Goal: Task Accomplishment & Management: Complete application form

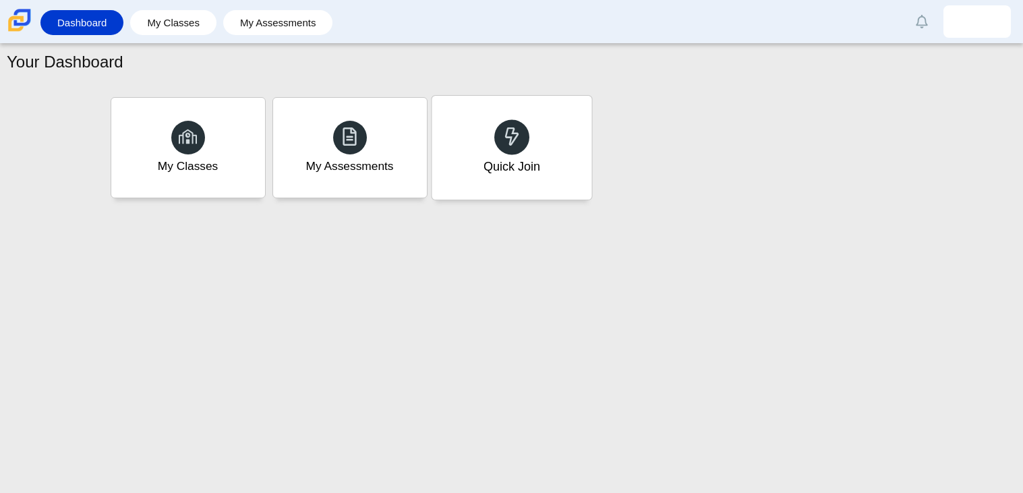
click at [497, 164] on div "Quick Join" at bounding box center [511, 167] width 57 height 18
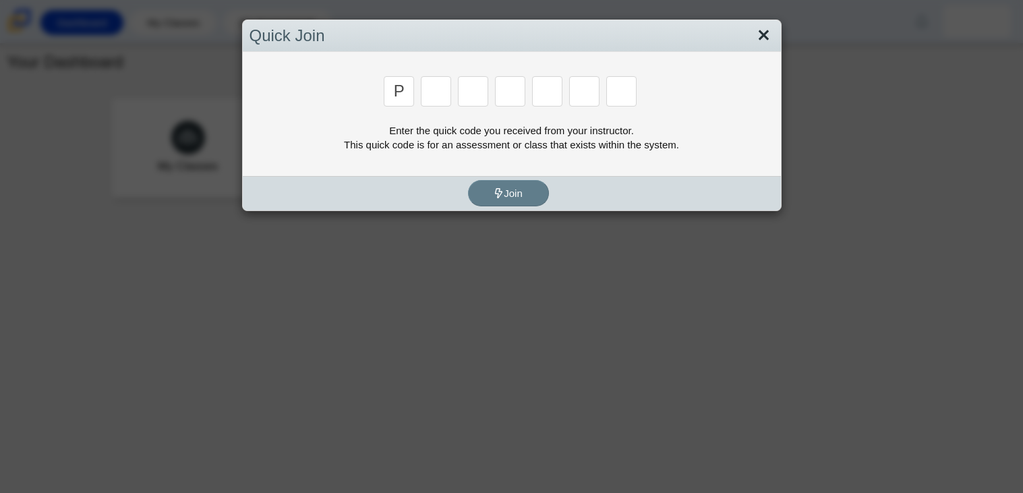
type input "p"
type input "2"
type input "p"
type input "b"
type input "t"
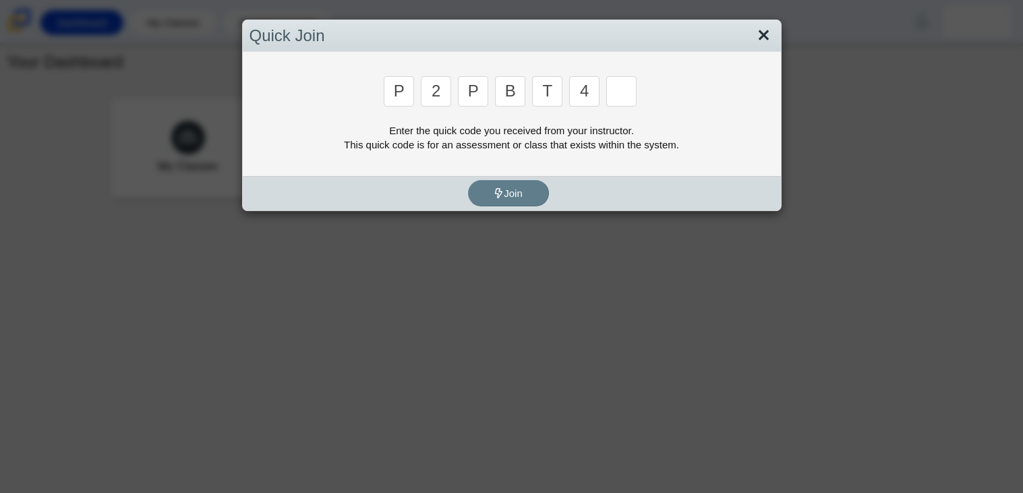
type input "4"
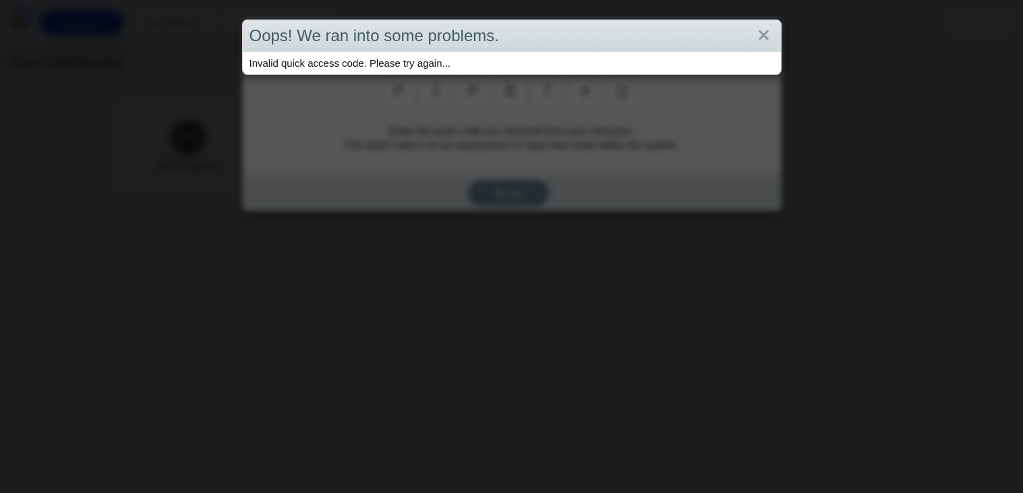
type input "q"
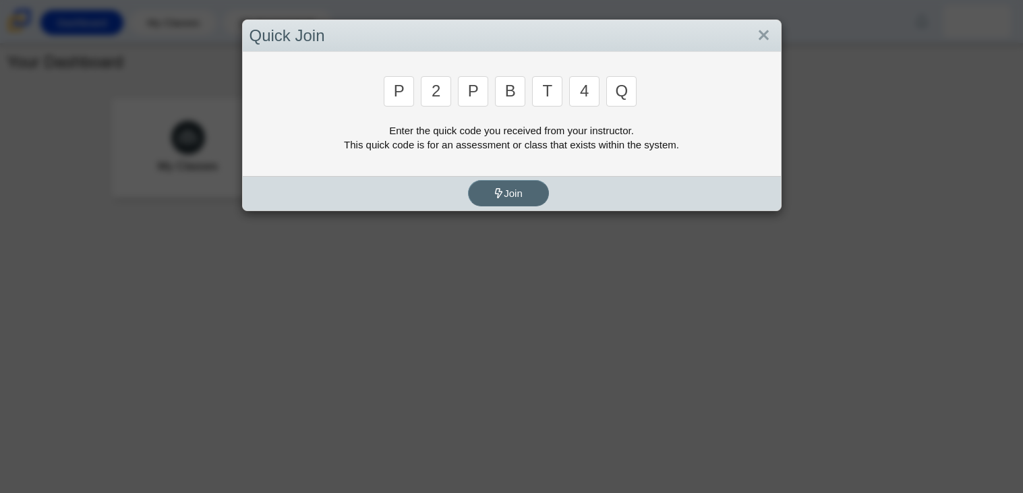
click at [533, 181] on button "Join" at bounding box center [508, 193] width 81 height 26
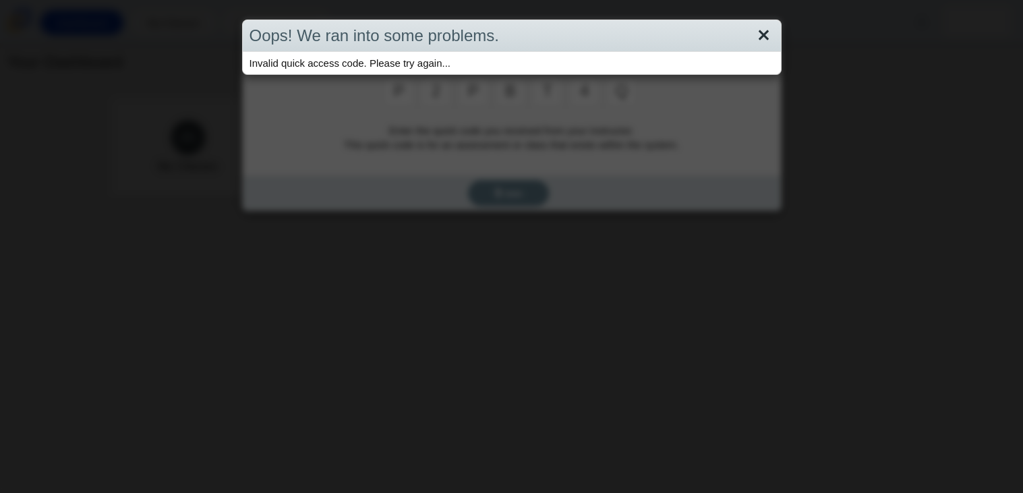
click at [761, 32] on link "Close" at bounding box center [764, 35] width 21 height 23
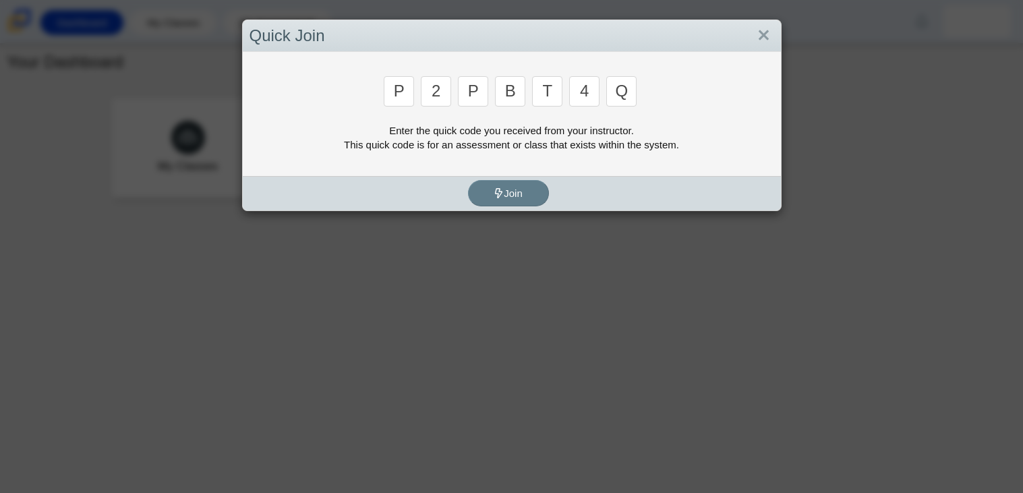
click at [631, 93] on input "q" at bounding box center [621, 91] width 30 height 30
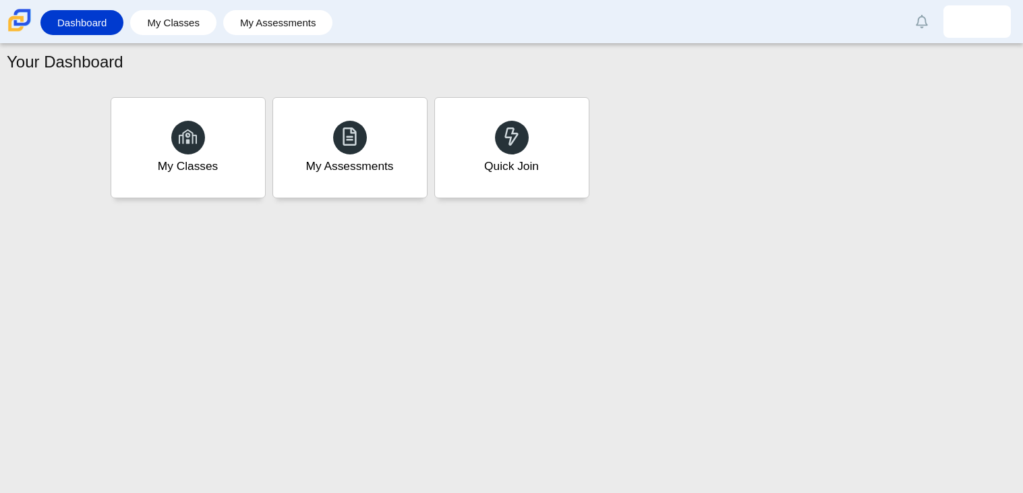
type input "9"
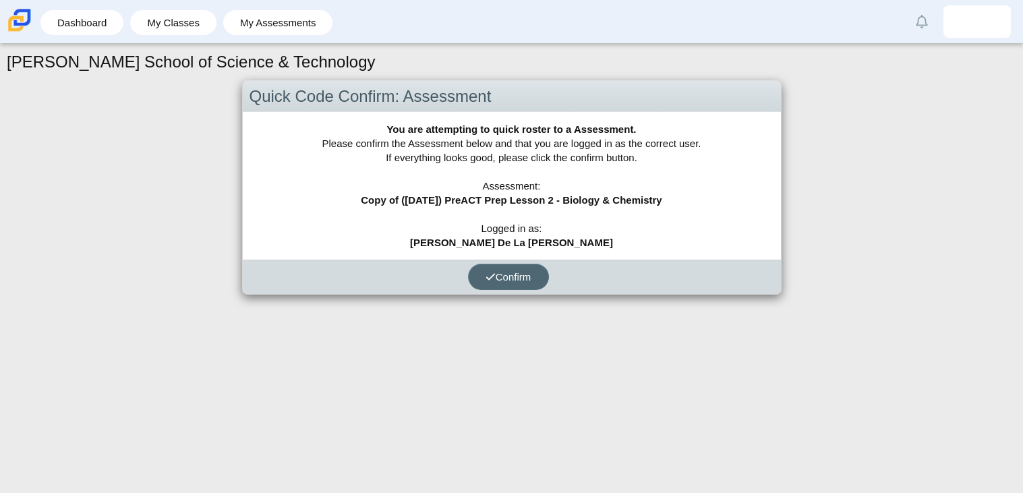
click at [504, 283] on button "Confirm" at bounding box center [508, 277] width 81 height 26
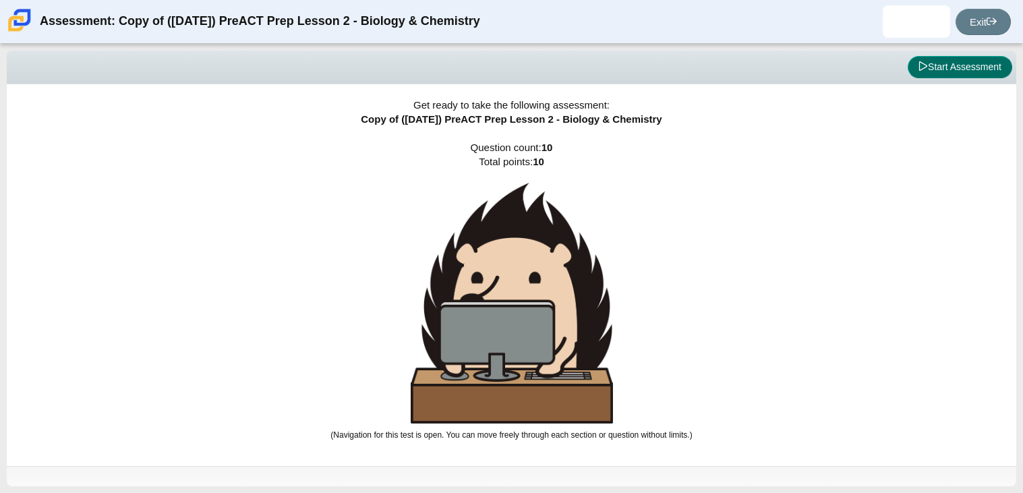
click at [955, 76] on button "Start Assessment" at bounding box center [960, 67] width 105 height 23
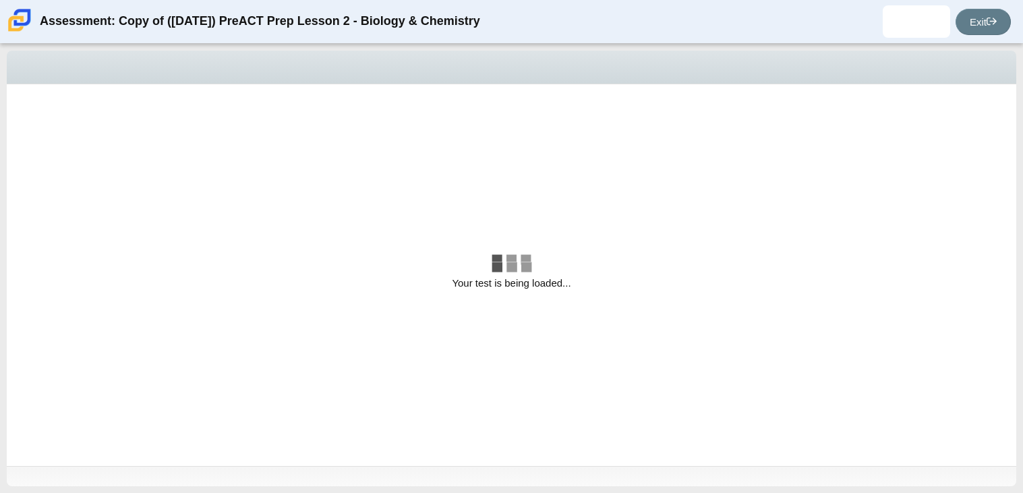
select select "88c27e0d-eae0-4ba9-ac20-9160ce6547ef"
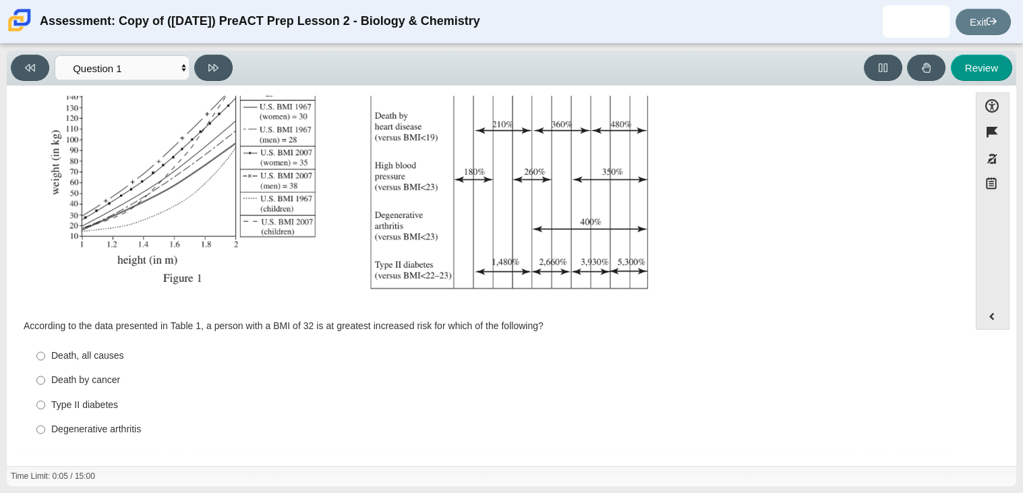
scroll to position [252, 0]
click at [38, 402] on input "Type II [MEDICAL_DATA] II [MEDICAL_DATA]" at bounding box center [40, 407] width 9 height 24
radio input "true"
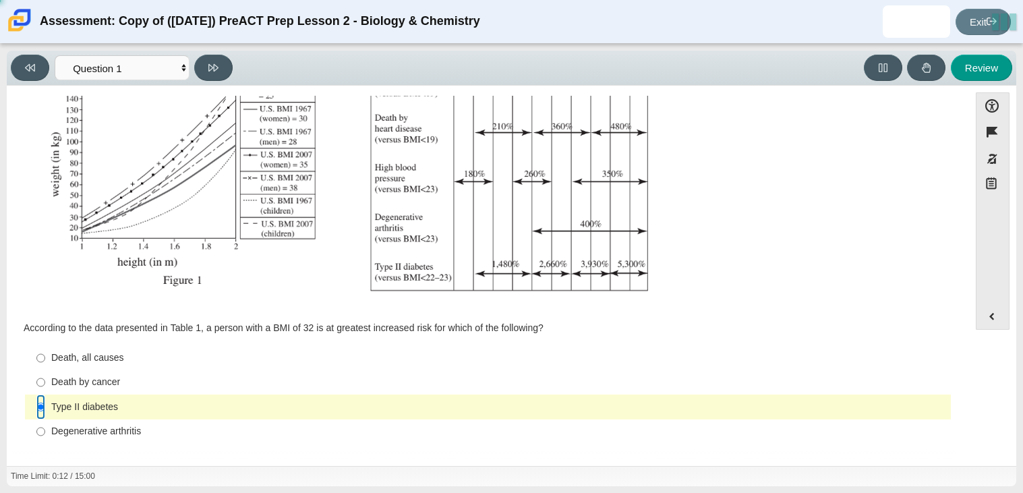
scroll to position [254, 0]
click at [211, 63] on icon at bounding box center [213, 68] width 10 height 10
select select "f31ee183-ab53-48c9-9374-3a18949ab500"
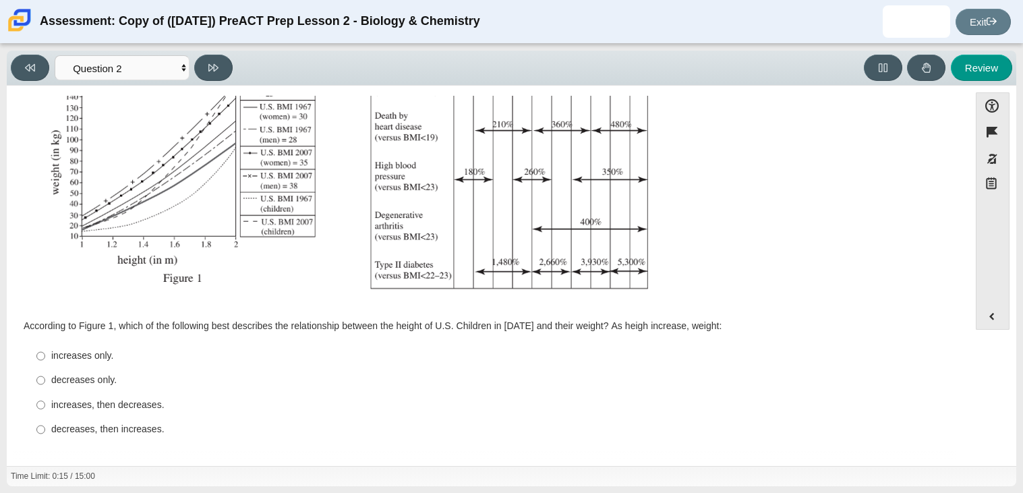
scroll to position [252, 0]
click at [61, 354] on div "increases only." at bounding box center [498, 357] width 895 height 13
click at [45, 354] on input "increases only. increases only." at bounding box center [40, 358] width 9 height 24
radio input "true"
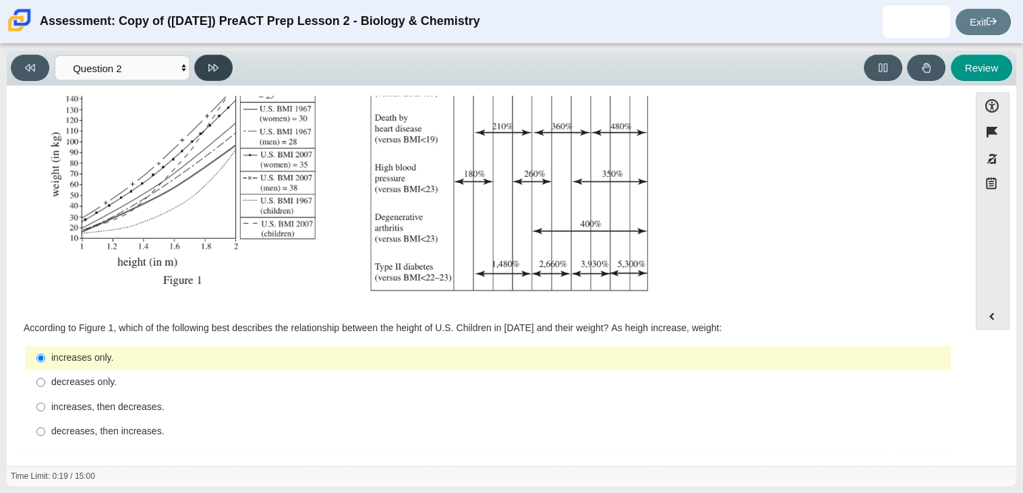
click at [219, 64] on button at bounding box center [213, 68] width 38 height 26
select select "45e82964-709e-4180-9336-970e18221224"
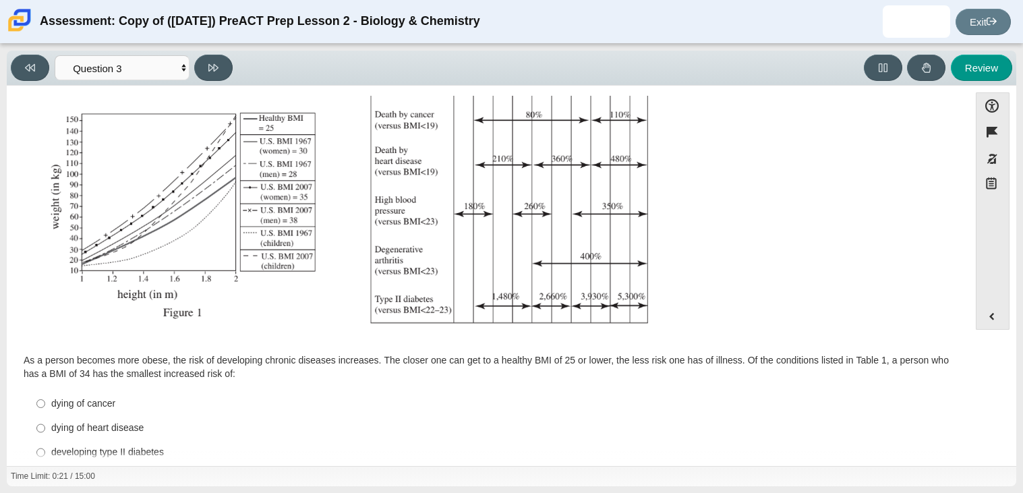
scroll to position [268, 0]
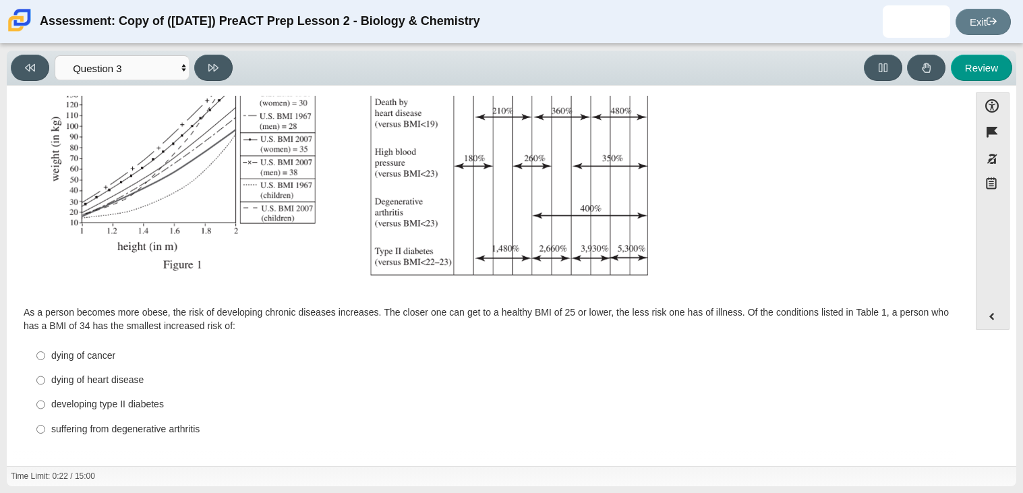
click at [53, 354] on div "dying of cancer" at bounding box center [498, 355] width 895 height 13
click at [45, 354] on input "dying of [MEDICAL_DATA] dying of [MEDICAL_DATA]" at bounding box center [40, 355] width 9 height 24
radio input "true"
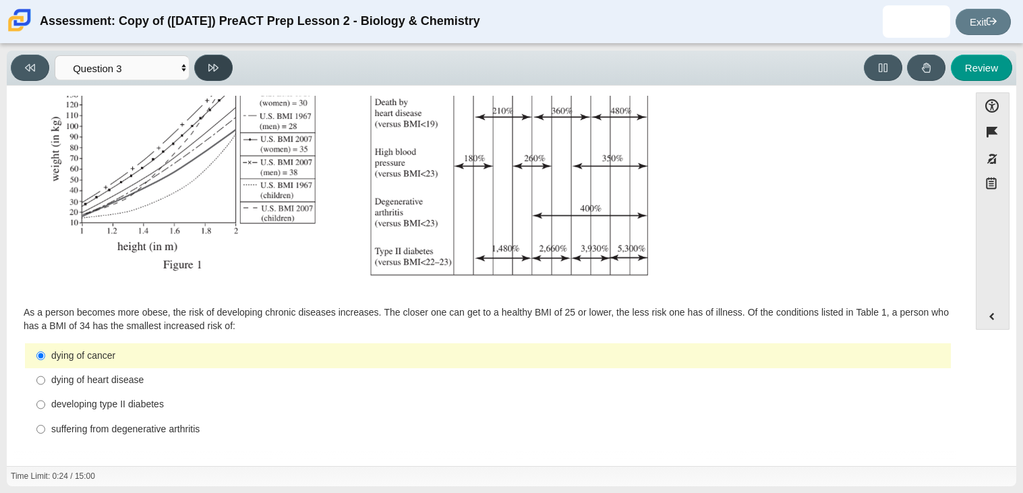
click at [208, 65] on icon at bounding box center [213, 68] width 10 height 10
select select "71dcacfe-cf8b-4cdc-be22-b82c8aec5da2"
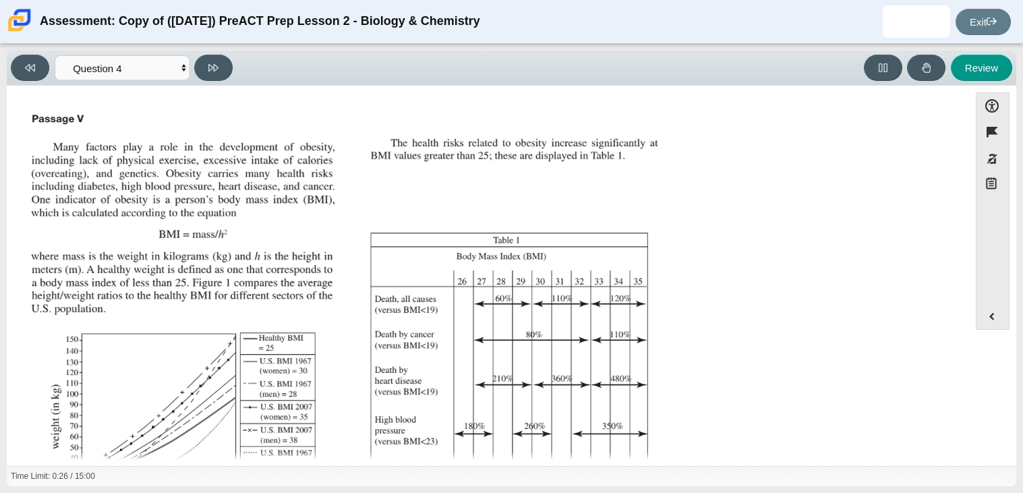
scroll to position [256, 0]
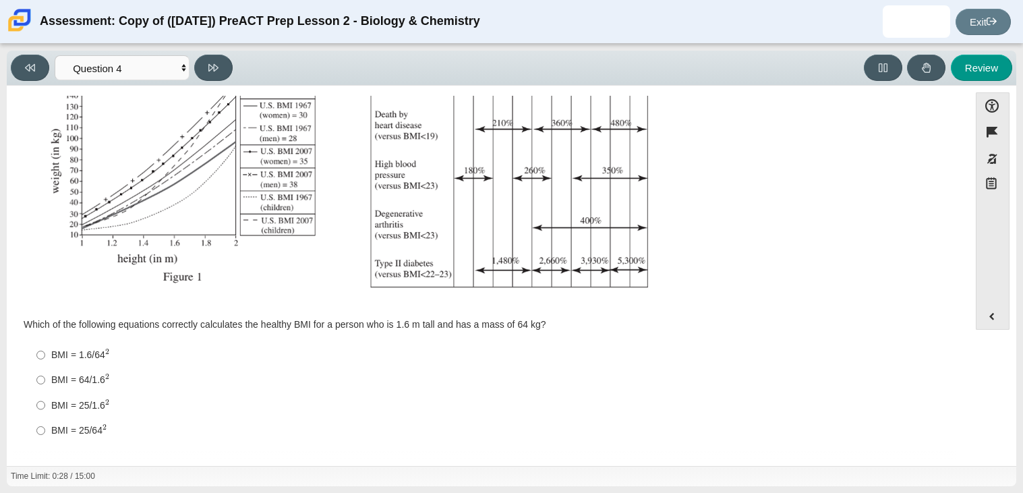
click at [57, 383] on div "BMI = 64/1.6 2" at bounding box center [498, 380] width 895 height 14
click at [45, 383] on input "BMI = 64/1.6 2 BMI = 64/1.62" at bounding box center [40, 380] width 9 height 25
radio input "true"
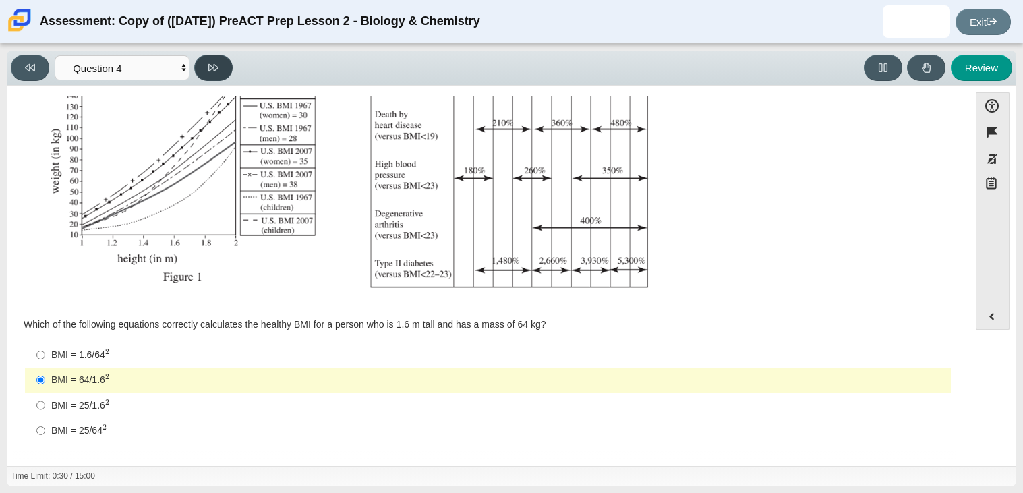
click at [212, 67] on icon at bounding box center [213, 68] width 10 height 10
select select "c6558c8b-086a-4b4c-b582-9428309971ba"
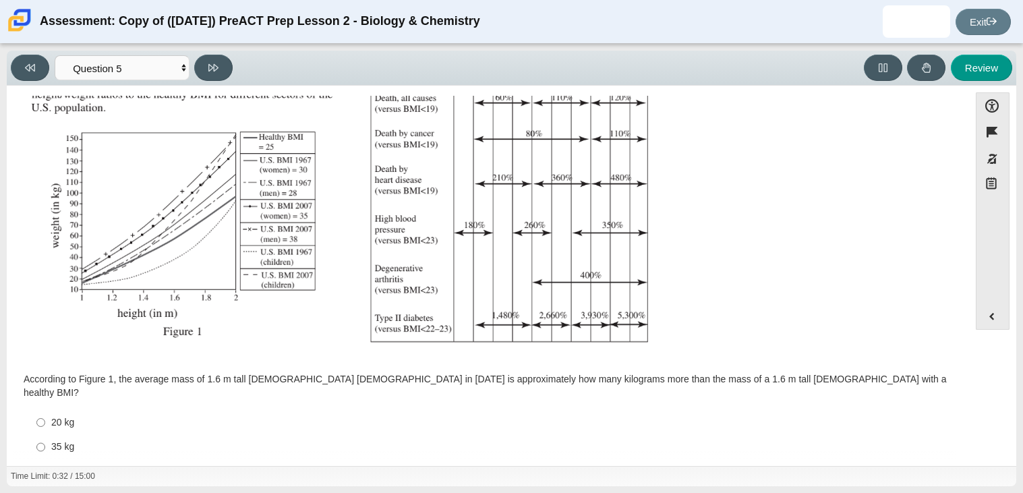
scroll to position [254, 0]
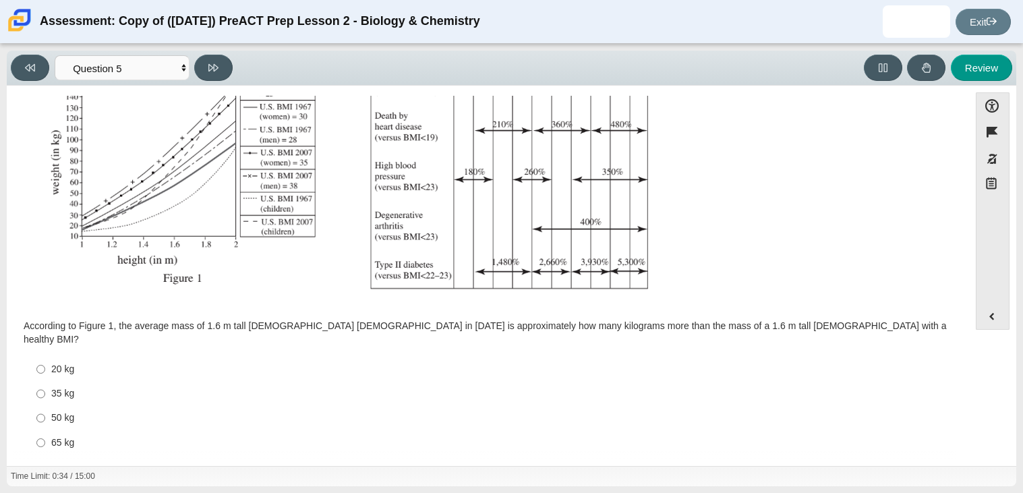
click at [61, 387] on div "35 kg" at bounding box center [498, 393] width 895 height 13
click at [45, 382] on input "35 kg 35 kg" at bounding box center [40, 394] width 9 height 24
radio input "true"
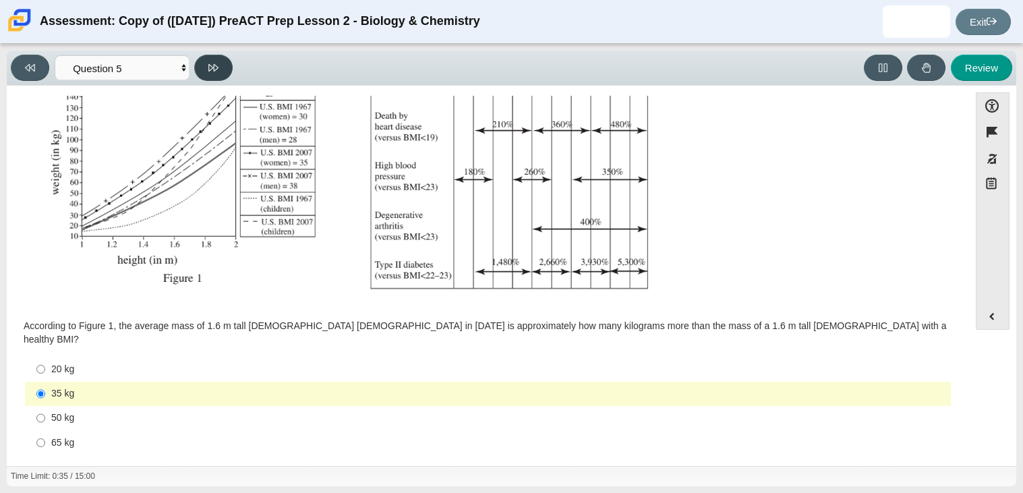
click at [214, 61] on button at bounding box center [213, 68] width 38 height 26
select select "74d98ab6-2529-481e-9250-4e9263ec31cd"
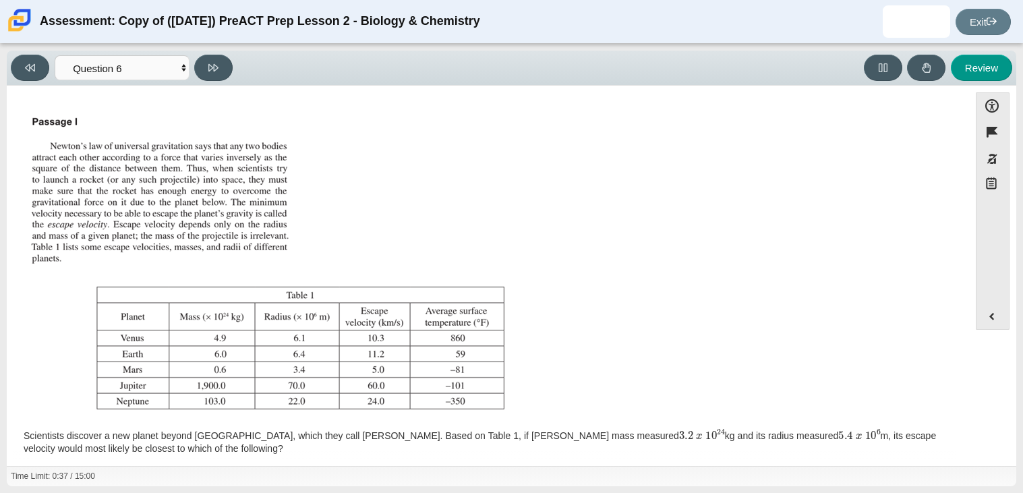
scroll to position [123, 0]
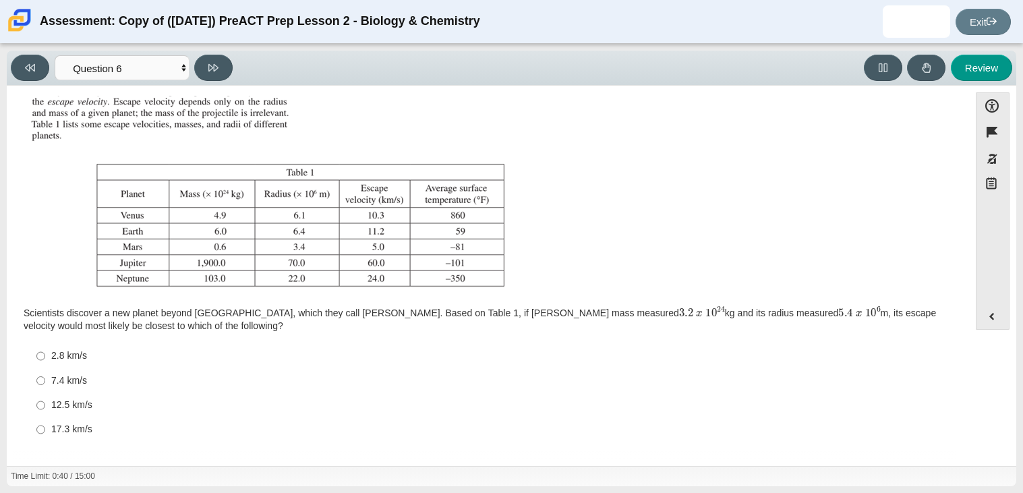
click at [51, 356] on div "2.8 km/s" at bounding box center [498, 355] width 895 height 13
click at [45, 356] on input "2.8 km/s 2.8 km/s" at bounding box center [40, 356] width 9 height 24
radio input "true"
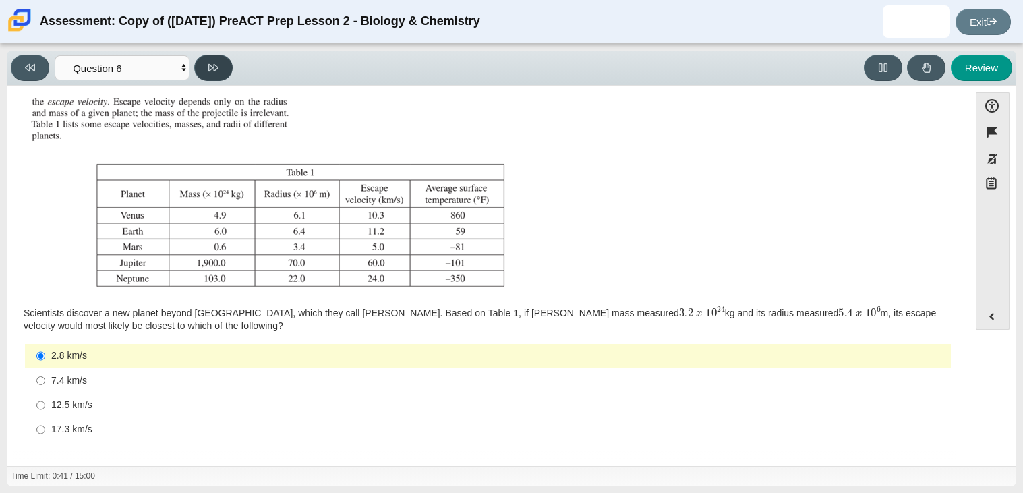
click at [217, 65] on icon at bounding box center [213, 67] width 10 height 7
select select "31694628-7769-4744-9964-d3ed6115c03c"
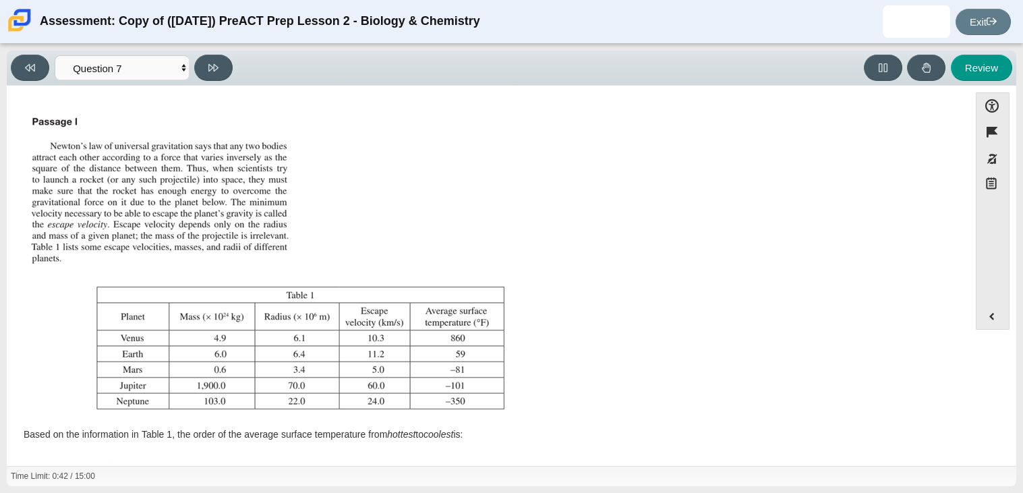
scroll to position [109, 0]
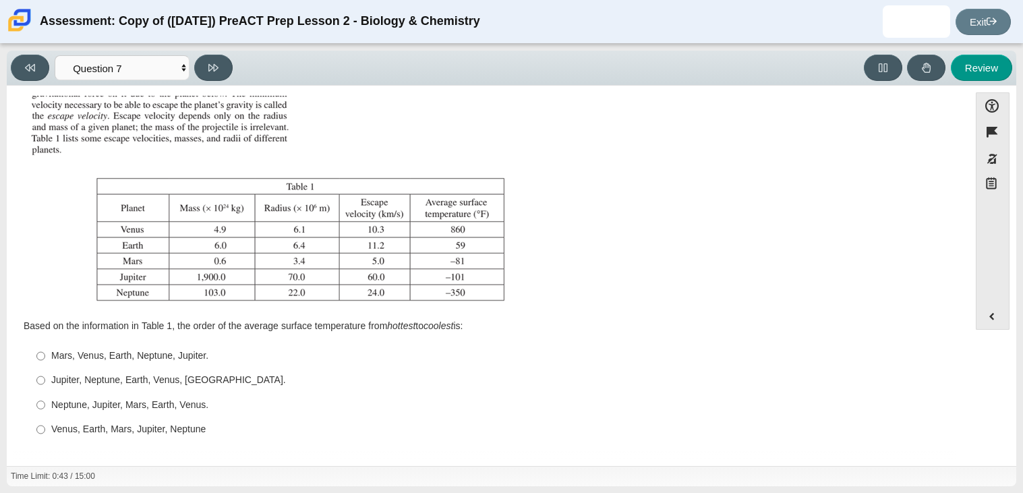
click at [62, 379] on div "Jupiter, Neptune, Earth, Venus, [GEOGRAPHIC_DATA]." at bounding box center [498, 380] width 895 height 13
click at [45, 379] on input "Jupiter, Neptune, Earth, Venus, [GEOGRAPHIC_DATA]. Jupiter, Neptune, Earth, Ven…" at bounding box center [40, 380] width 9 height 24
radio input "true"
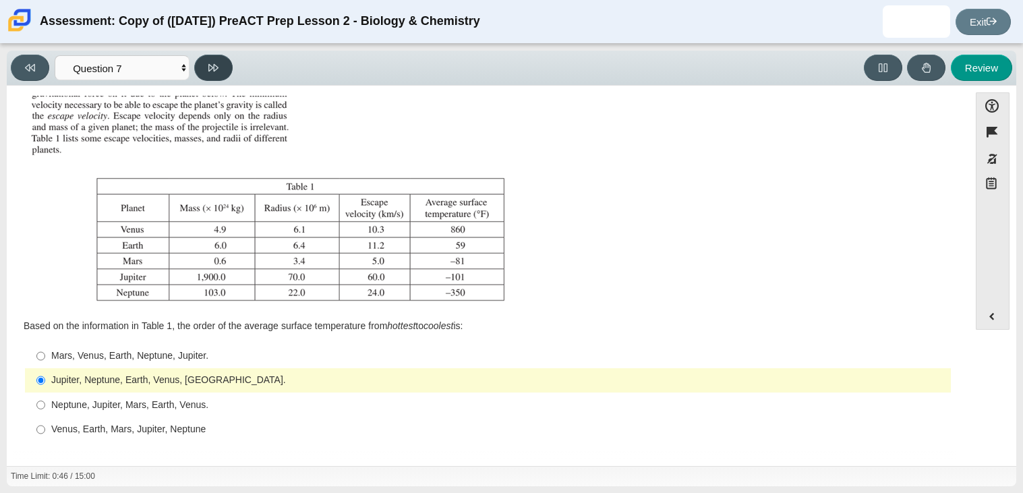
click at [215, 67] on icon at bounding box center [213, 68] width 10 height 10
select select "02960795-9514-4c41-985f-77b6951c8514"
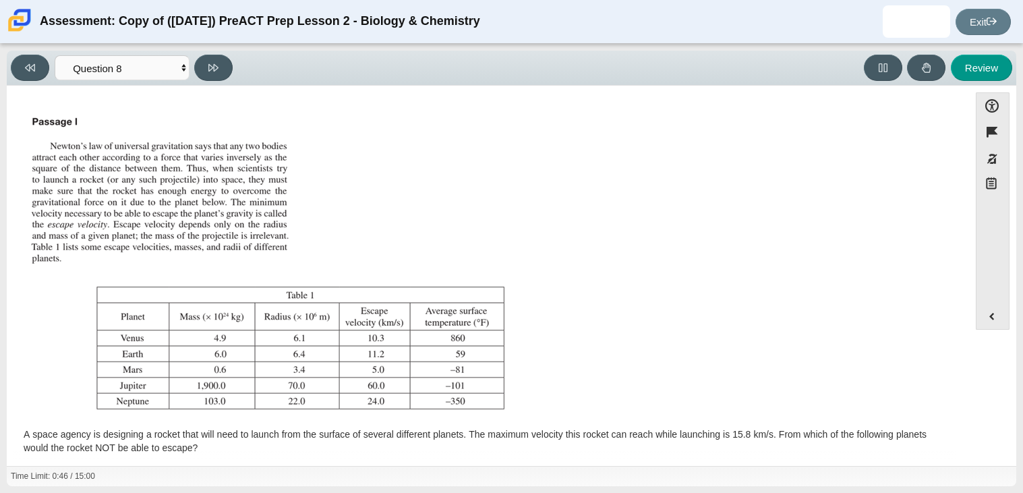
scroll to position [122, 0]
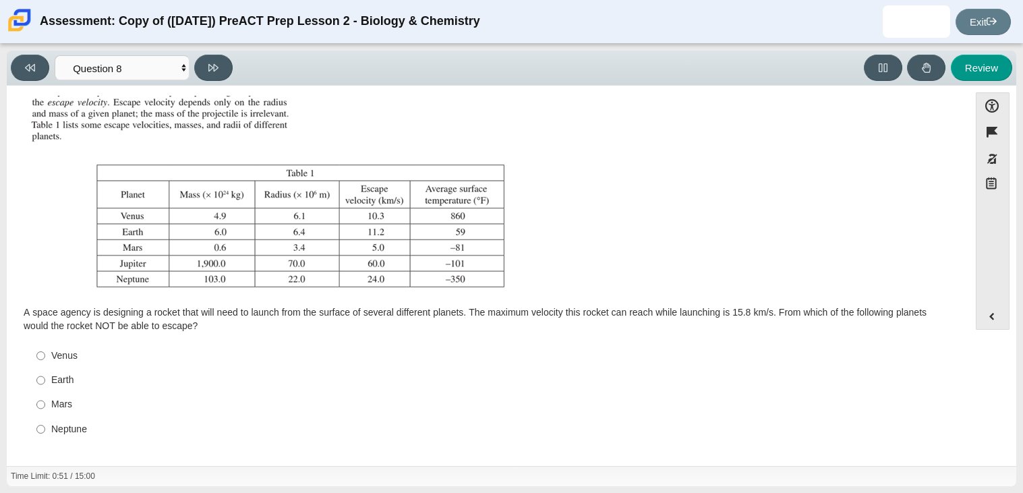
click at [65, 426] on div "Neptune" at bounding box center [498, 429] width 895 height 13
click at [45, 426] on input "Neptune Neptune" at bounding box center [40, 429] width 9 height 24
radio input "true"
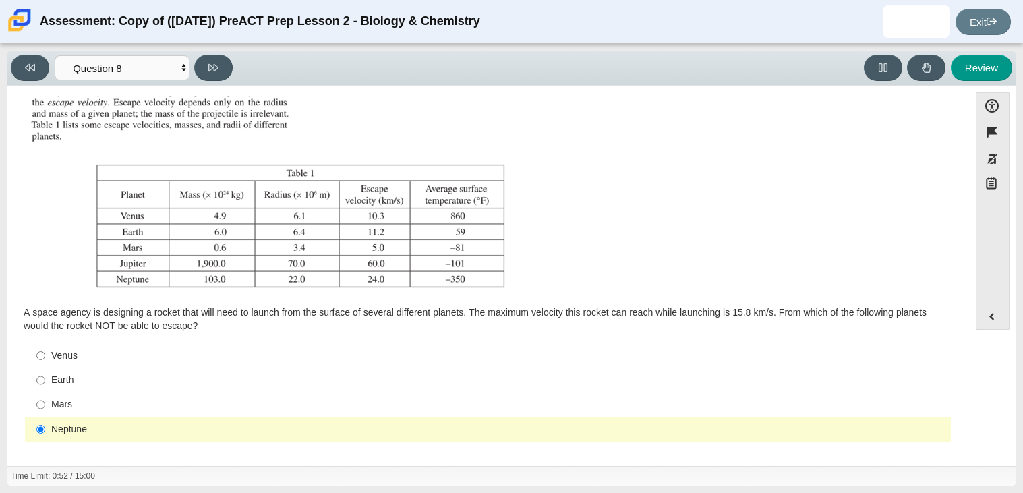
click at [232, 62] on div "Viewing Question 8 of 10 in Pacing Mode Questions Question 1 Question 2 Questio…" at bounding box center [124, 68] width 227 height 26
click at [208, 72] on icon at bounding box center [213, 68] width 10 height 10
select select "ef19177f-9eb9-441f-a0b9-65cd4e602bb5"
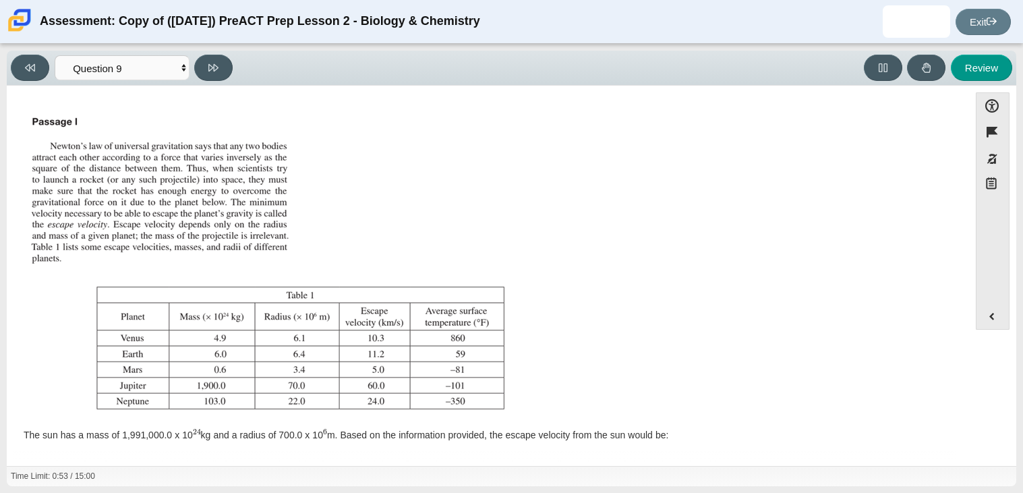
scroll to position [109, 0]
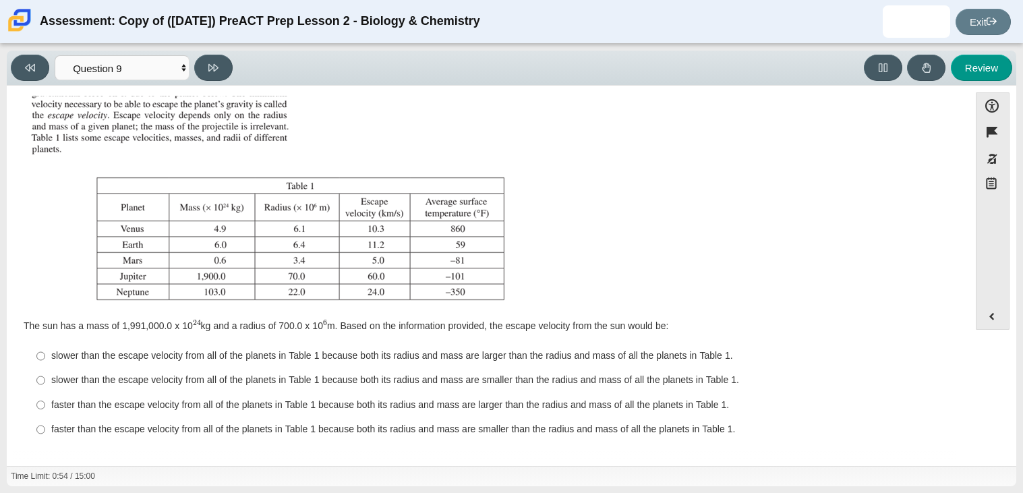
click at [72, 363] on label "slower than the escape velocity from all of the planets in Table 1 because both…" at bounding box center [489, 356] width 924 height 24
click at [45, 363] on input "slower than the escape velocity from all of the planets in Table 1 because both…" at bounding box center [40, 356] width 9 height 24
radio input "true"
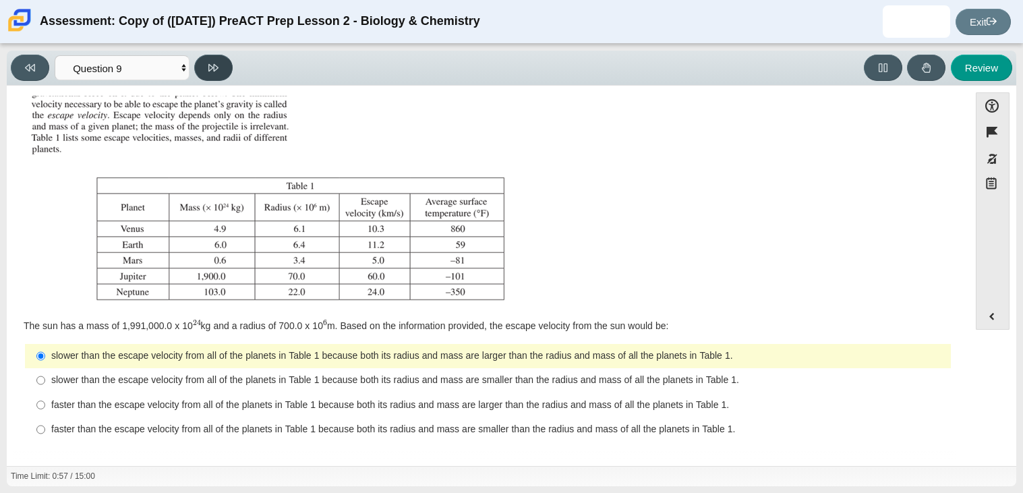
click at [220, 67] on button at bounding box center [213, 68] width 38 height 26
select select "b9bf8baa-c570-4e7d-b5c0-da6c71b27e9c"
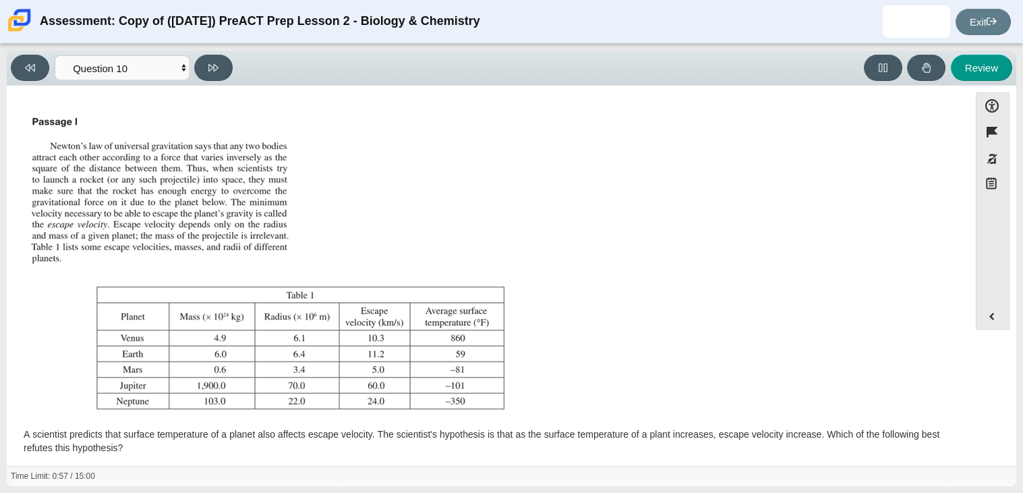
scroll to position [122, 0]
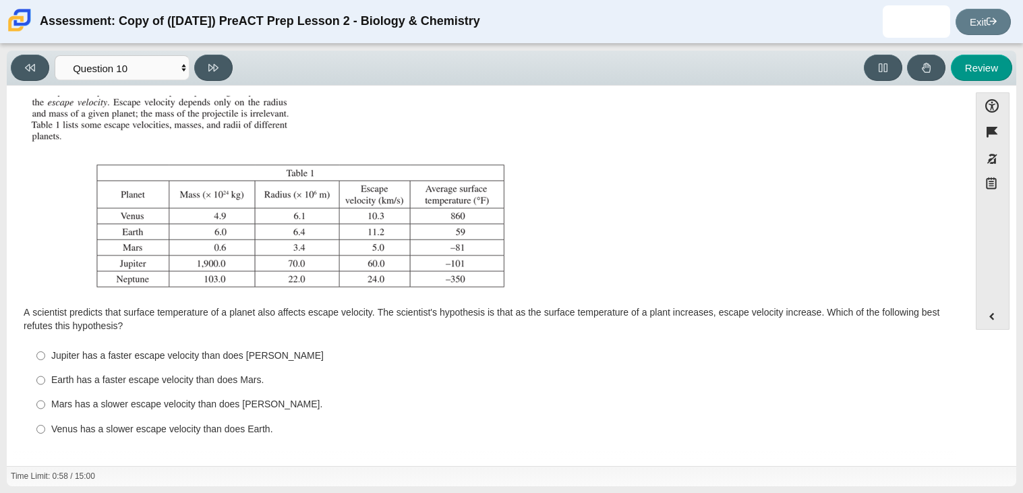
click at [116, 389] on label "Earth has a faster escape velocity than does Mars. Earth has a faster escape ve…" at bounding box center [489, 380] width 924 height 24
click at [45, 389] on input "Earth has a faster escape velocity than does Mars. Earth has a faster escape ve…" at bounding box center [40, 380] width 9 height 24
radio input "true"
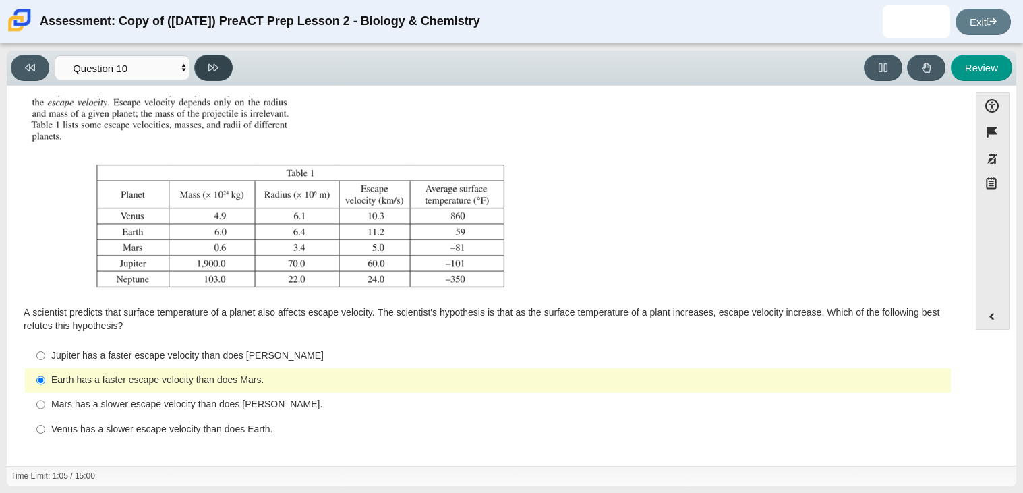
click at [222, 67] on button at bounding box center [213, 68] width 38 height 26
select select "review"
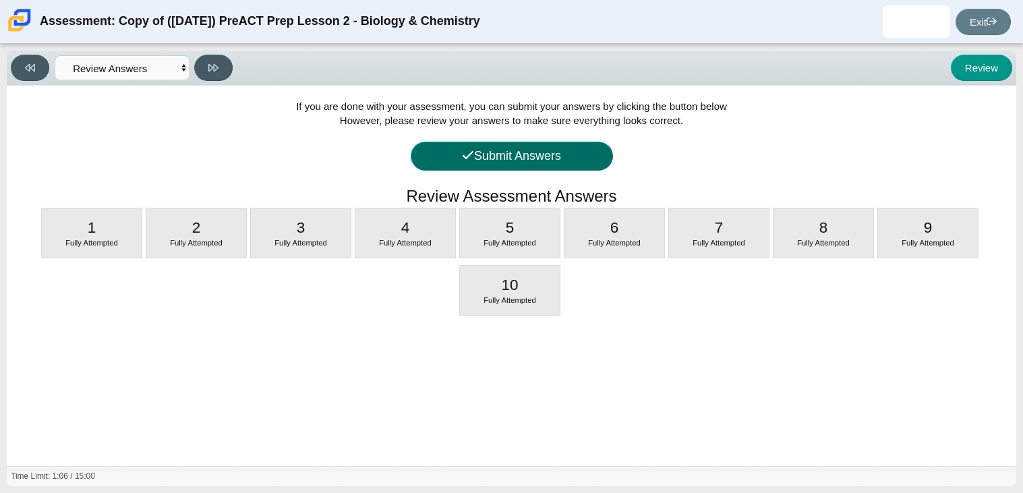
click at [543, 152] on button "Submit Answers" at bounding box center [512, 156] width 202 height 29
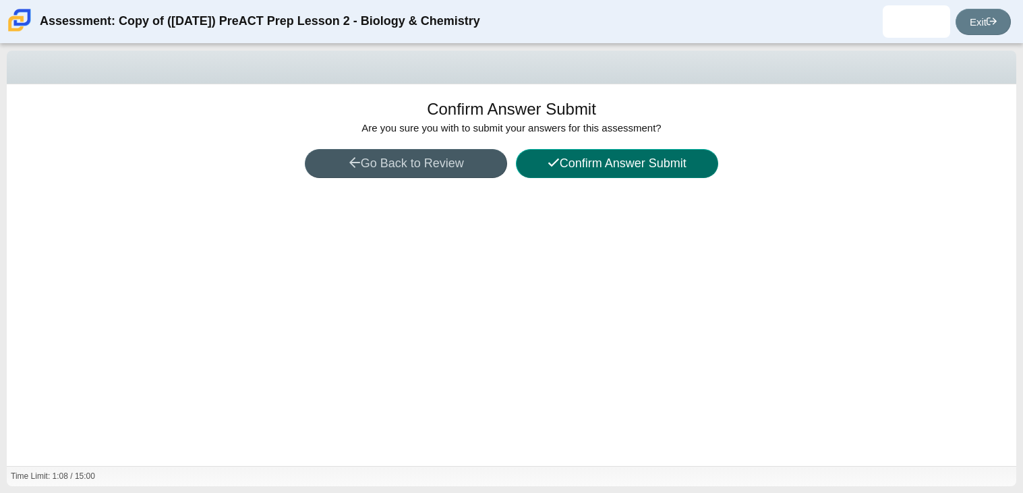
click at [566, 172] on button "Confirm Answer Submit" at bounding box center [617, 163] width 202 height 29
